Goal: Information Seeking & Learning: Learn about a topic

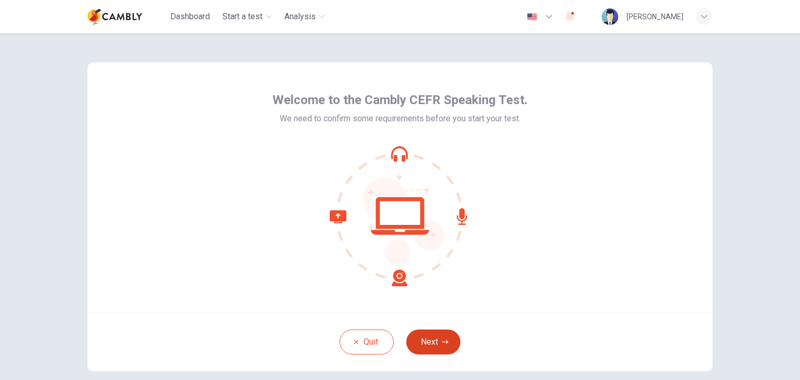
click at [432, 338] on button "Next" at bounding box center [433, 342] width 54 height 25
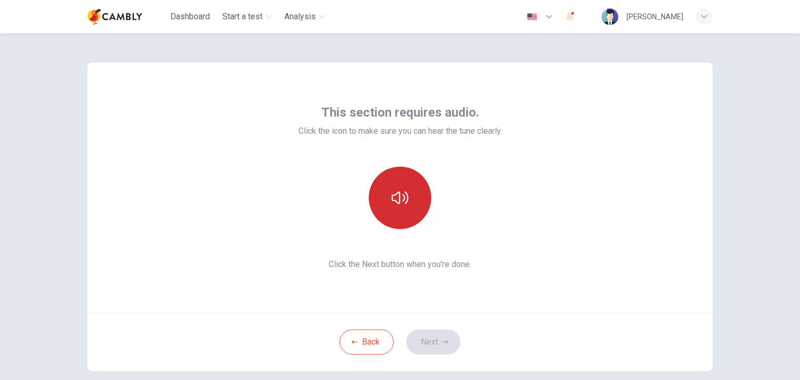
click at [396, 203] on icon "button" at bounding box center [400, 198] width 17 height 12
click at [442, 336] on button "Next" at bounding box center [433, 342] width 54 height 25
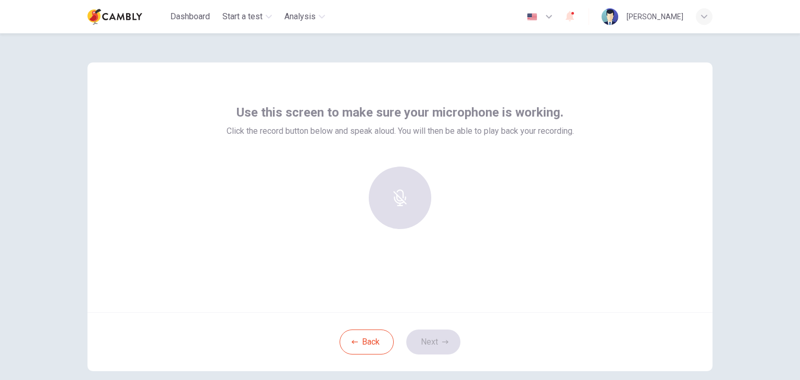
click at [526, 215] on div at bounding box center [400, 202] width 347 height 71
click at [406, 203] on h6 "Record" at bounding box center [399, 207] width 23 height 12
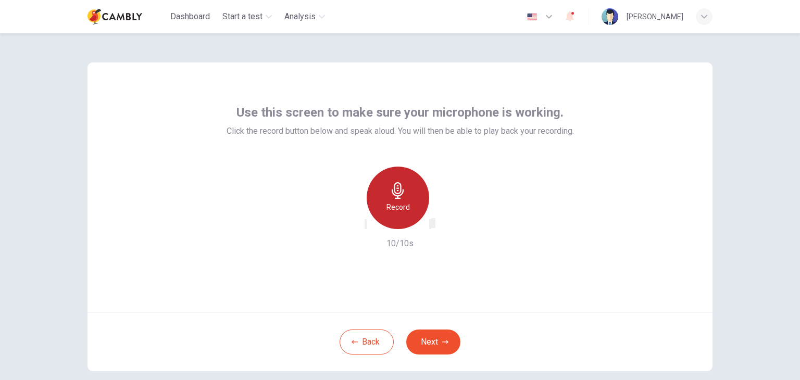
click at [440, 229] on icon "button" at bounding box center [437, 232] width 6 height 7
click at [366, 227] on icon "button" at bounding box center [366, 227] width 0 height 0
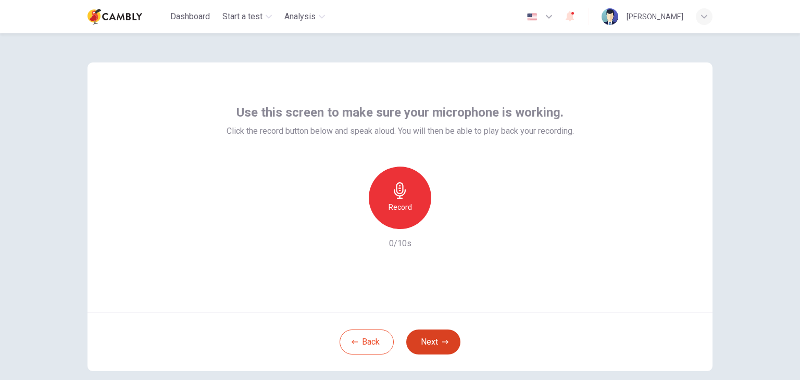
click at [430, 343] on button "Next" at bounding box center [433, 342] width 54 height 25
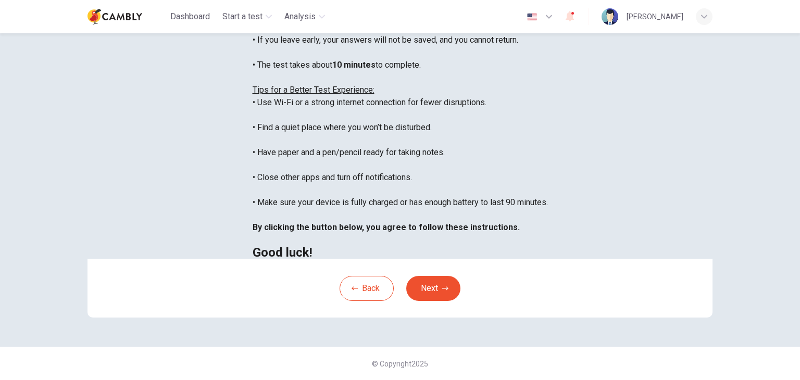
scroll to position [199, 0]
click at [437, 288] on button "Next" at bounding box center [433, 288] width 54 height 25
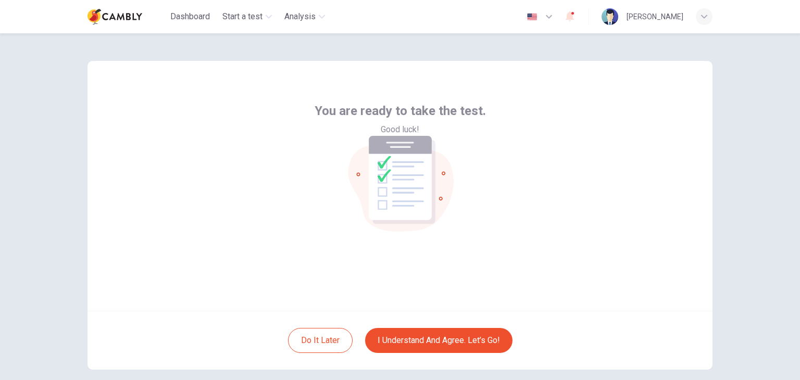
scroll to position [0, 0]
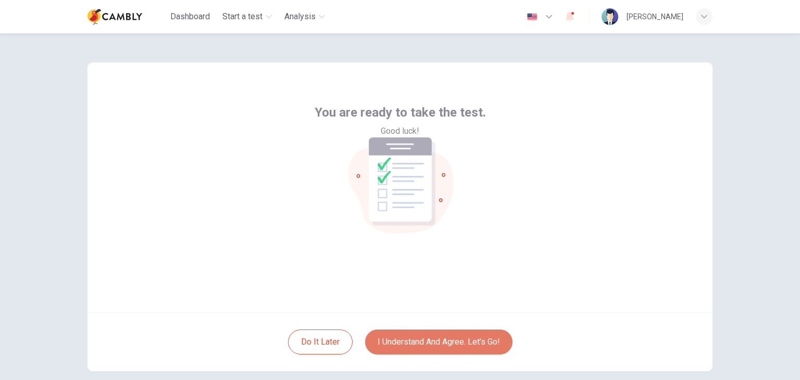
click at [410, 345] on button "I understand and agree. Let’s go!" at bounding box center [438, 342] width 147 height 25
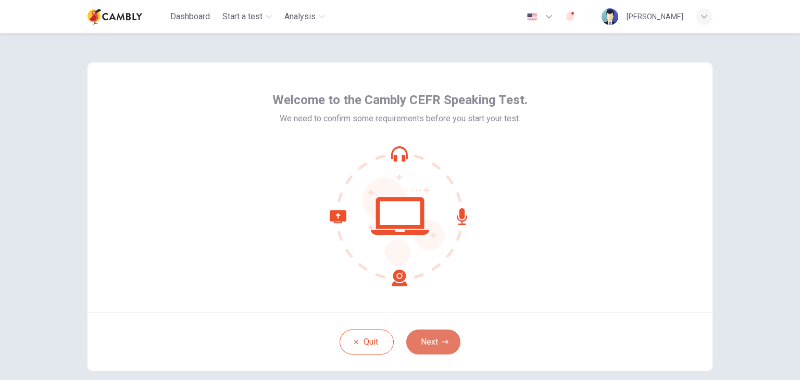
click at [419, 346] on button "Next" at bounding box center [433, 342] width 54 height 25
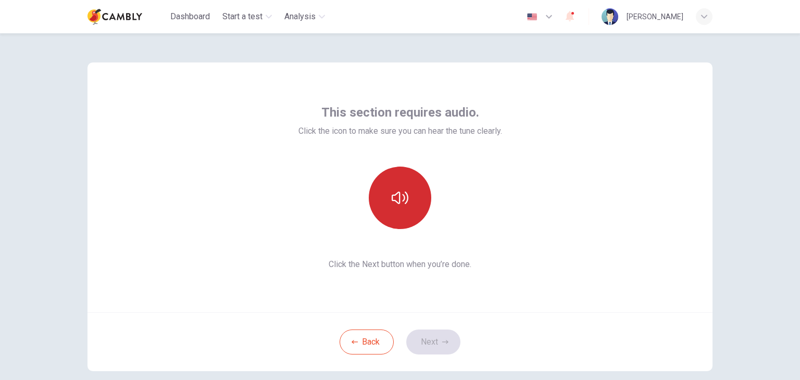
click at [398, 195] on icon "button" at bounding box center [400, 198] width 17 height 17
click at [395, 202] on icon "button" at bounding box center [400, 198] width 17 height 12
click at [435, 343] on button "Next" at bounding box center [433, 342] width 54 height 25
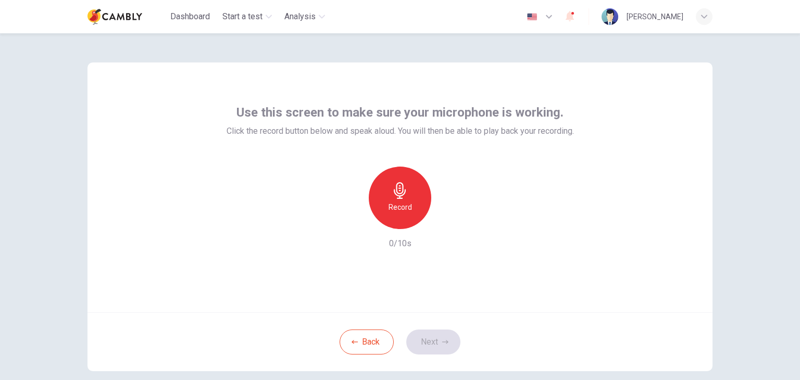
click at [392, 206] on h6 "Record" at bounding box center [399, 207] width 23 height 12
click at [406, 212] on div "Stop" at bounding box center [400, 198] width 62 height 62
click at [446, 220] on icon "button" at bounding box center [448, 221] width 5 height 6
click at [446, 219] on icon "button" at bounding box center [447, 221] width 7 height 8
click at [437, 348] on button "Next" at bounding box center [433, 342] width 54 height 25
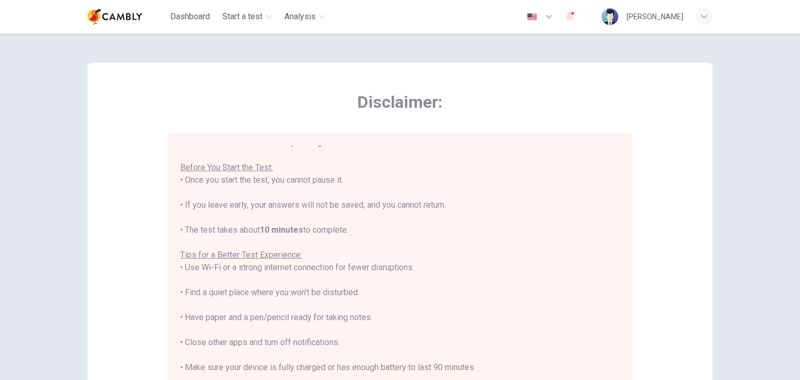
scroll to position [12, 0]
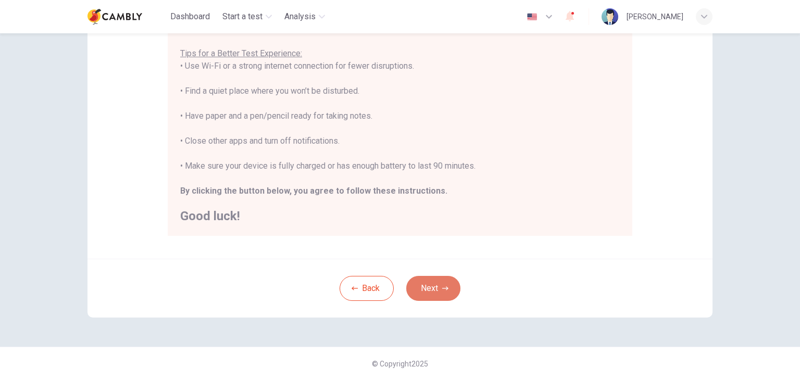
click at [442, 287] on icon "button" at bounding box center [445, 288] width 6 height 6
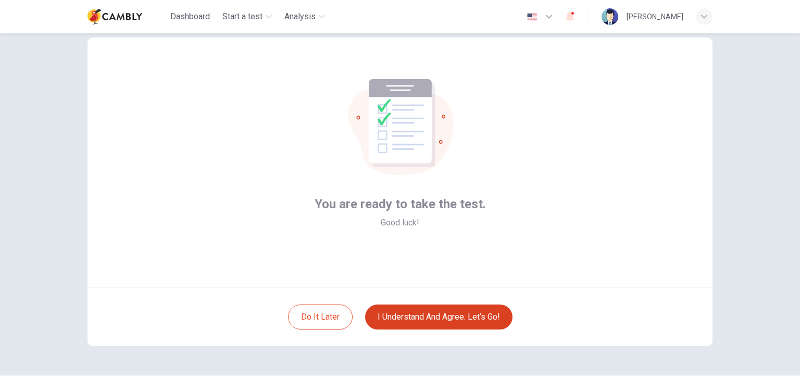
scroll to position [0, 0]
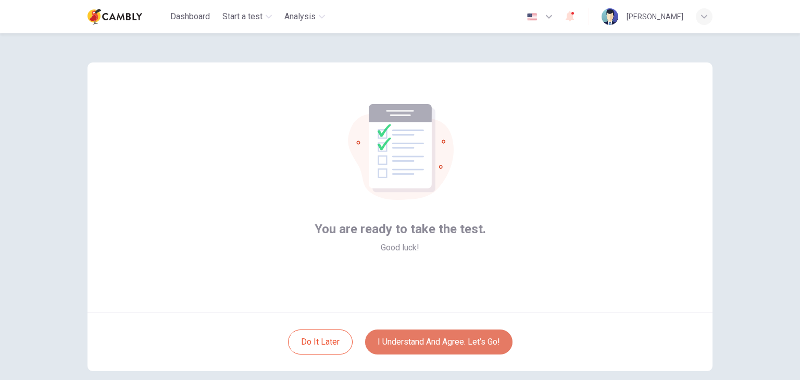
click at [439, 337] on button "I understand and agree. Let’s go!" at bounding box center [438, 342] width 147 height 25
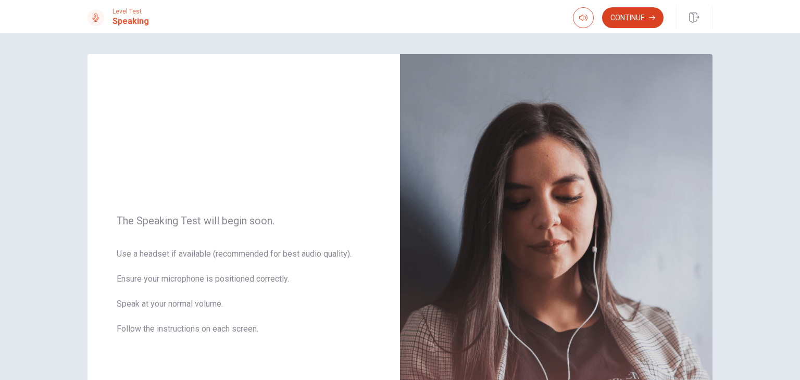
click at [619, 19] on button "Continue" at bounding box center [632, 17] width 61 height 21
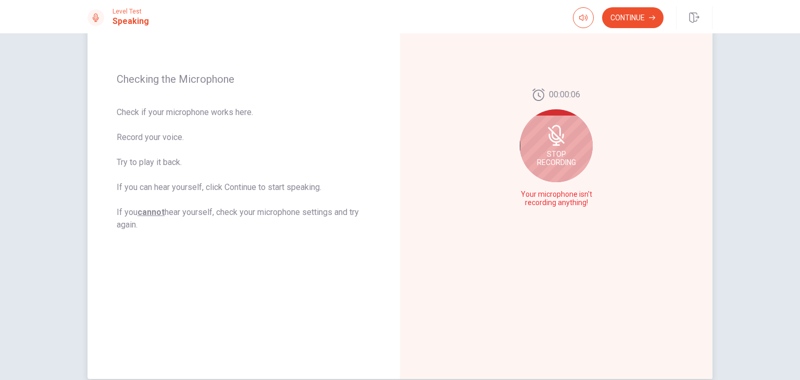
scroll to position [104, 0]
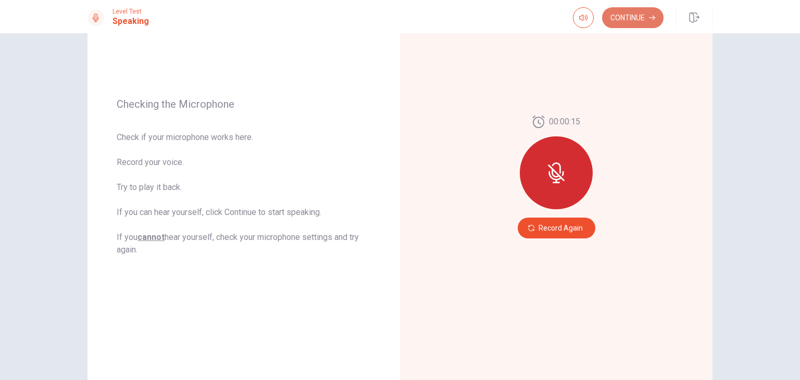
click at [624, 21] on button "Continue" at bounding box center [632, 17] width 61 height 21
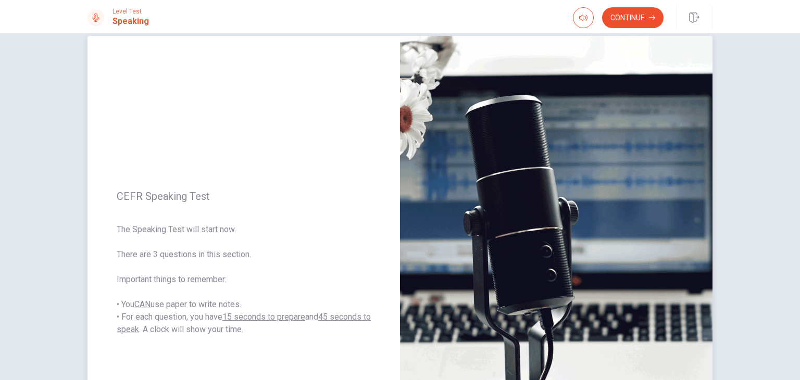
scroll to position [0, 0]
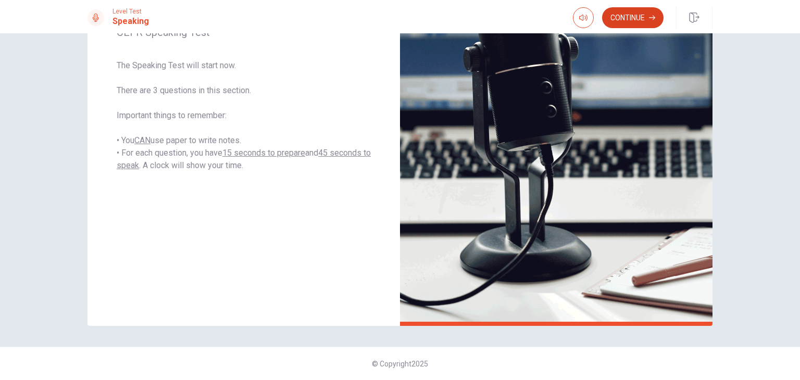
click at [632, 15] on button "Continue" at bounding box center [632, 17] width 61 height 21
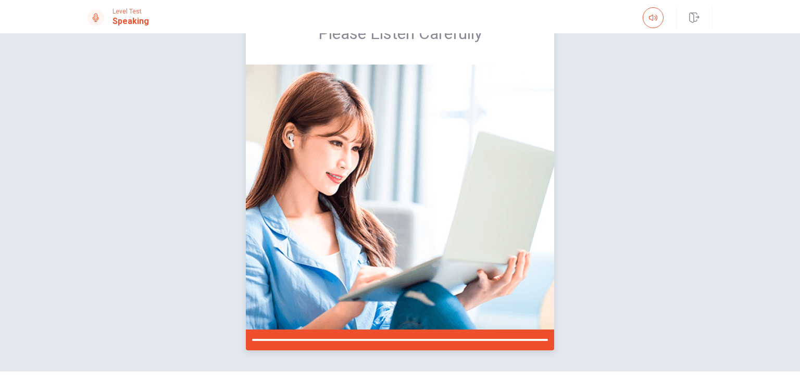
scroll to position [77, 0]
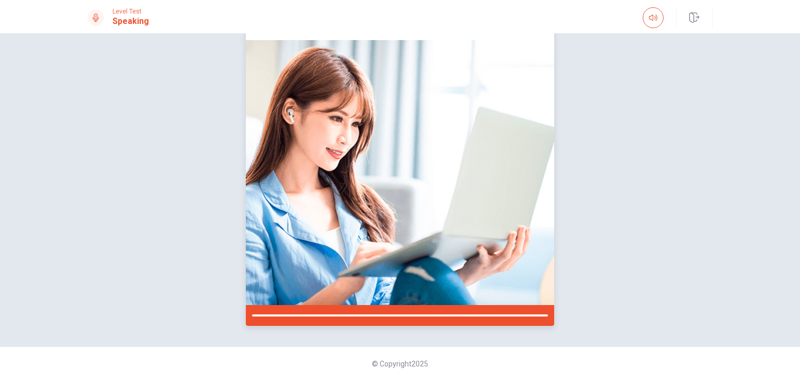
click at [369, 148] on img at bounding box center [400, 172] width 308 height 265
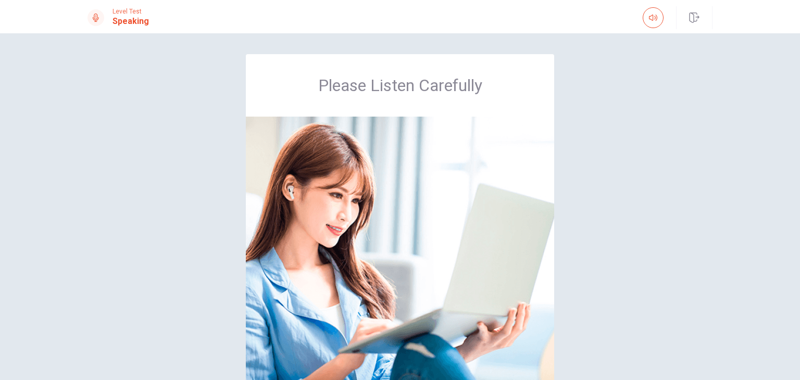
scroll to position [52, 0]
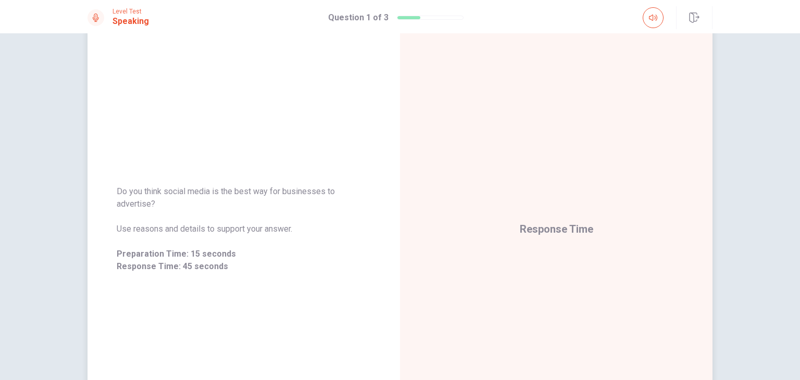
drag, startPoint x: 151, startPoint y: 205, endPoint x: 127, endPoint y: 199, distance: 25.1
click at [127, 199] on span "Do you think social media is the best way for businesses to advertise?" at bounding box center [244, 197] width 254 height 25
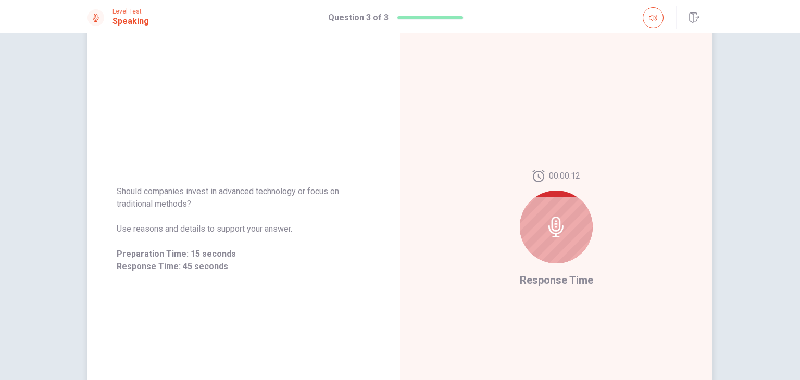
click at [546, 224] on icon at bounding box center [556, 227] width 21 height 21
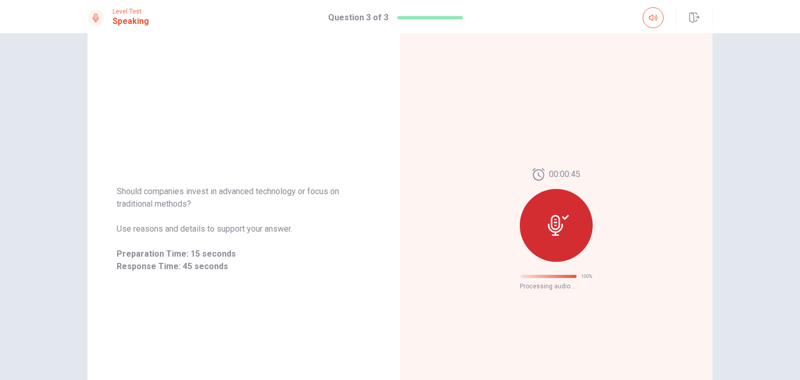
scroll to position [0, 0]
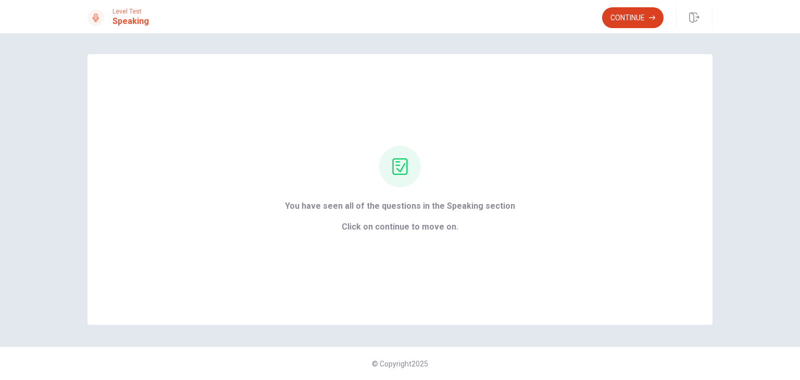
click at [621, 23] on button "Continue" at bounding box center [632, 17] width 61 height 21
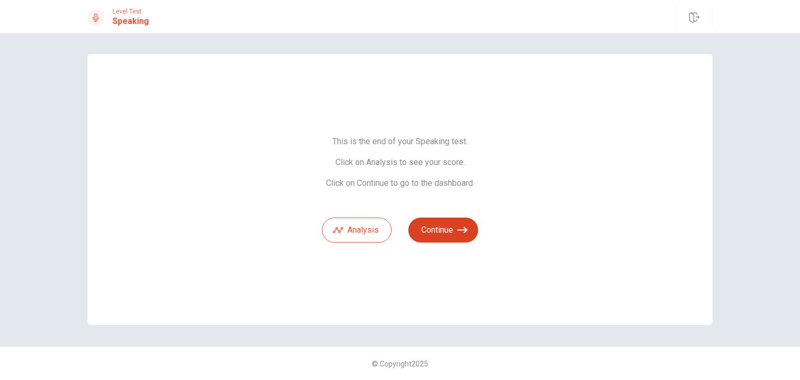
click at [433, 233] on button "Continue" at bounding box center [443, 230] width 70 height 25
